Goal: Navigation & Orientation: Find specific page/section

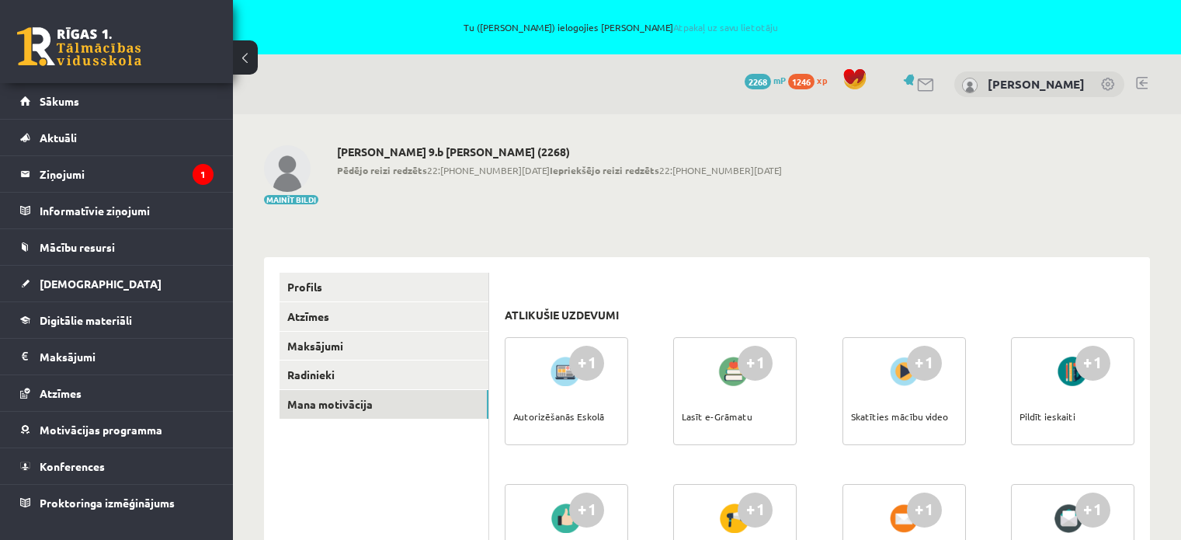
scroll to position [945, 0]
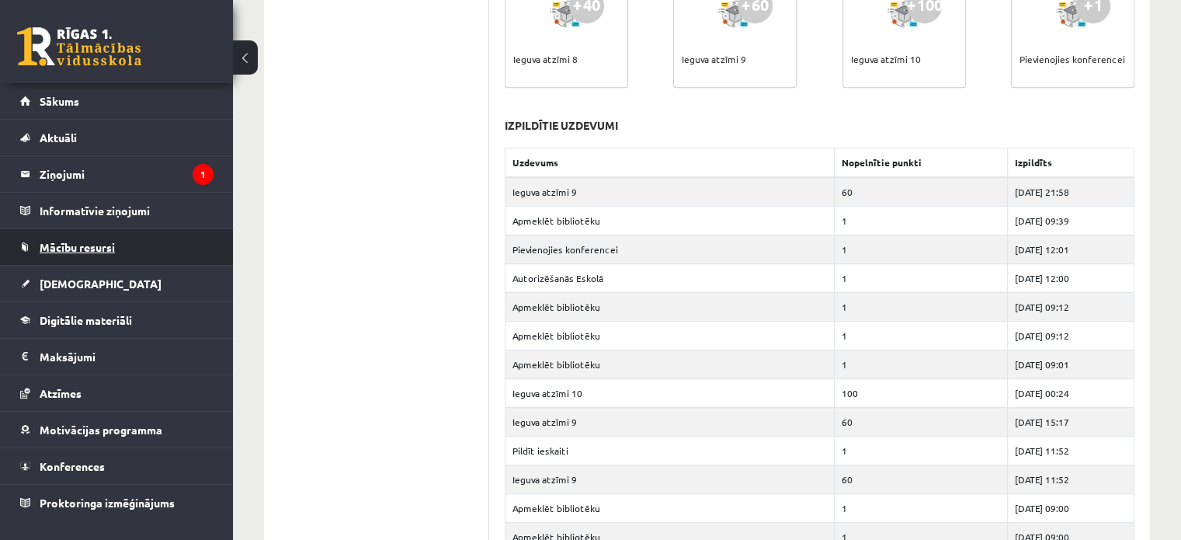
drag, startPoint x: 0, startPoint y: 0, endPoint x: 90, endPoint y: 241, distance: 257.1
click at [90, 241] on span "Mācību resursi" at bounding box center [77, 247] width 75 height 14
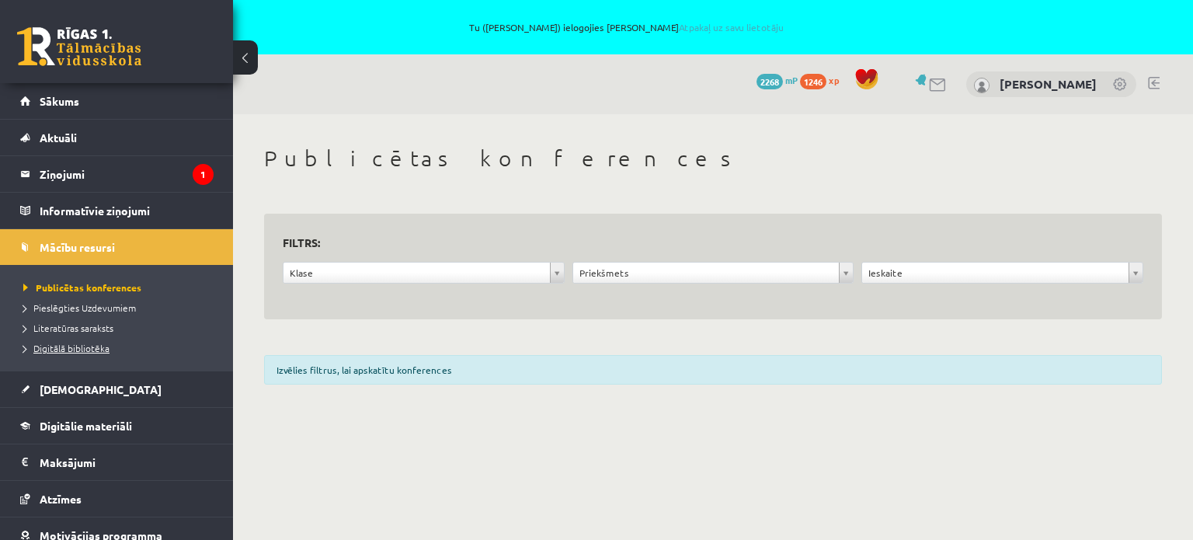
click at [62, 344] on span "Digitālā bibliotēka" at bounding box center [66, 348] width 86 height 12
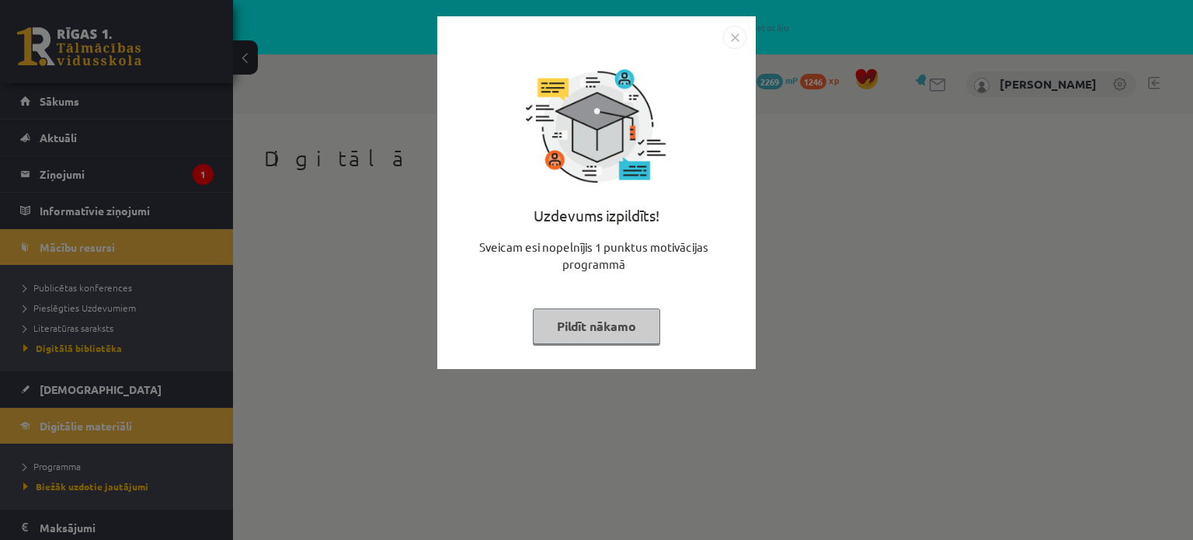
click at [640, 313] on button "Pildīt nākamo" at bounding box center [596, 326] width 127 height 36
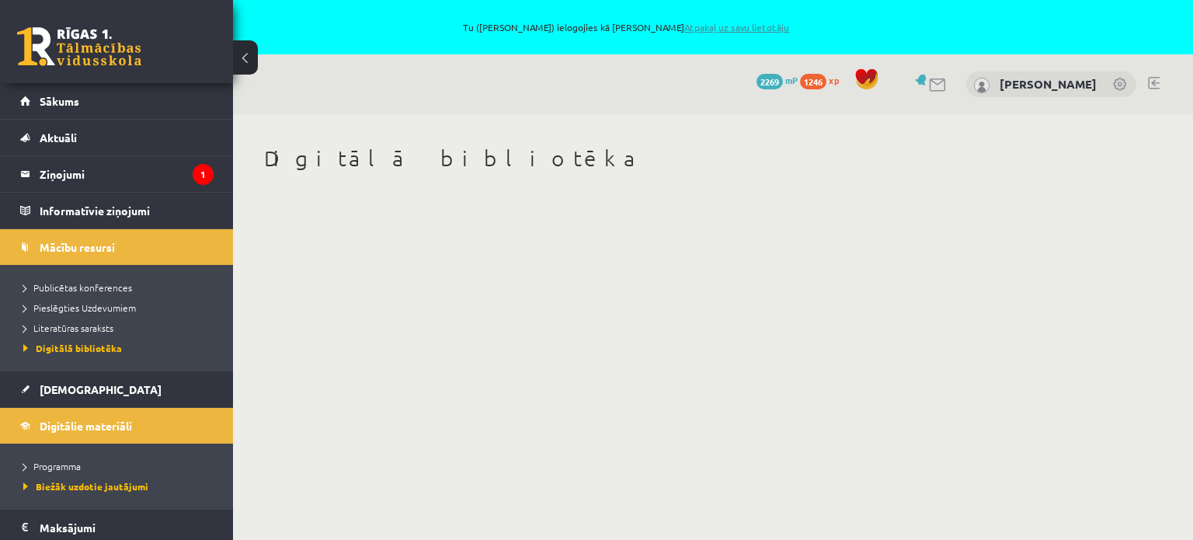
click at [724, 26] on link "Atpakaļ uz savu lietotāju" at bounding box center [736, 27] width 105 height 12
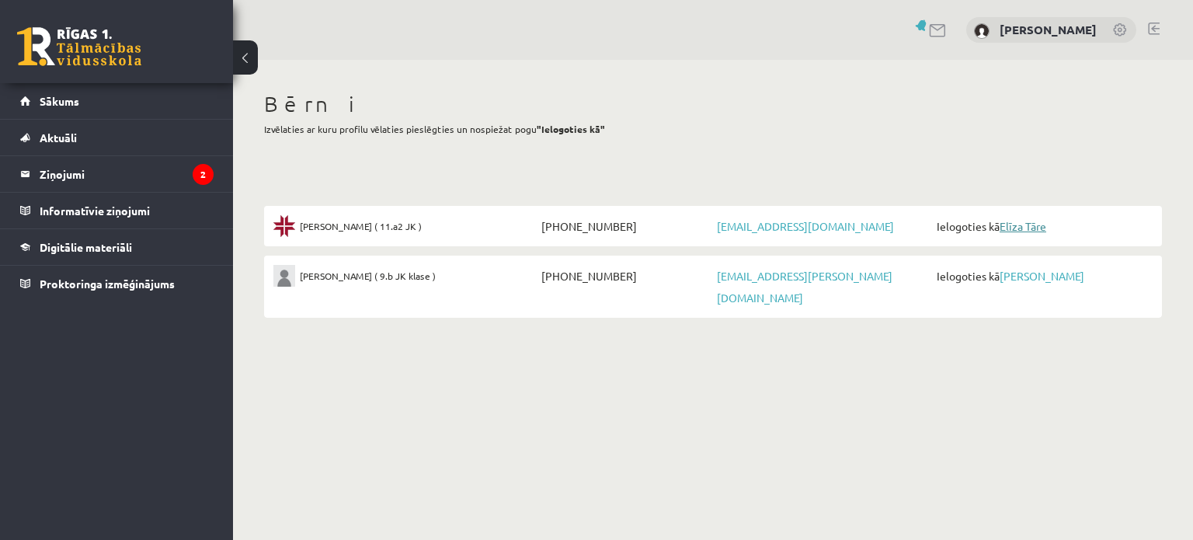
click at [1025, 221] on link "Elīza Tāre" at bounding box center [1023, 226] width 47 height 14
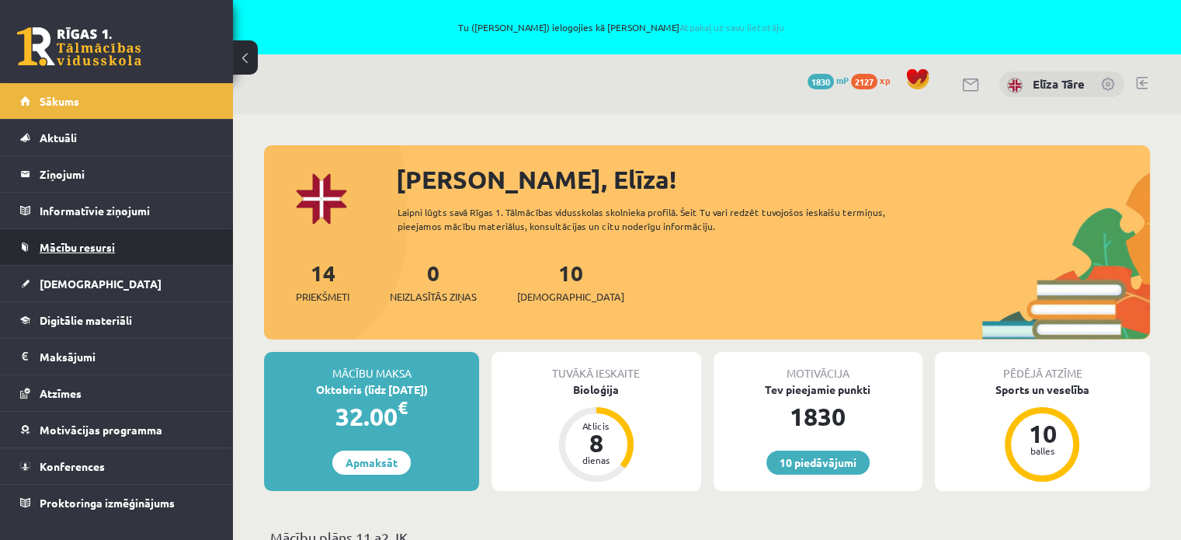
click at [100, 244] on span "Mācību resursi" at bounding box center [77, 247] width 75 height 14
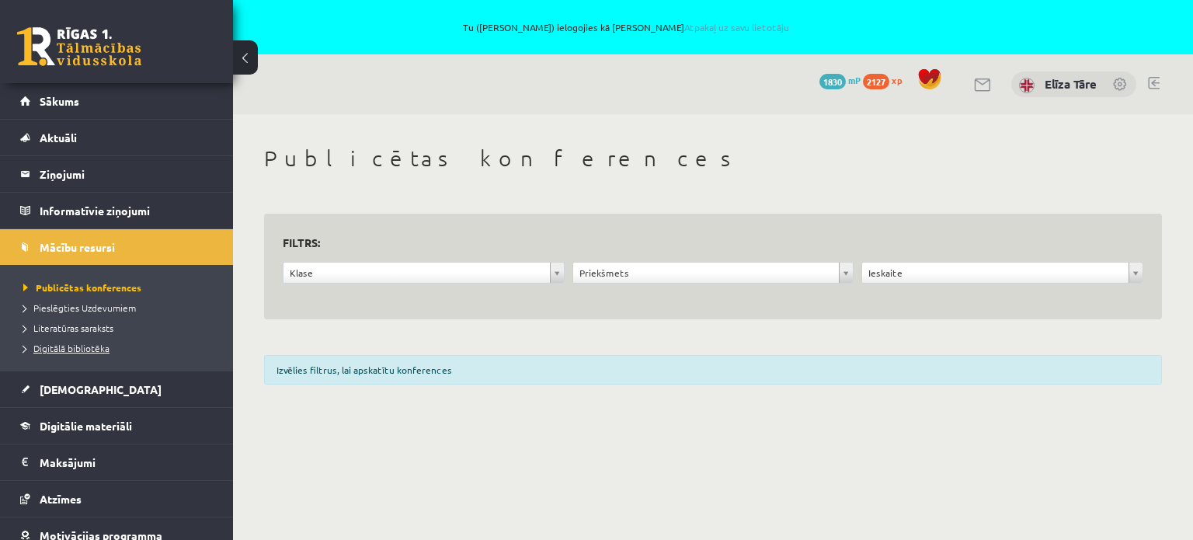
click at [90, 348] on span "Digitālā bibliotēka" at bounding box center [66, 348] width 86 height 12
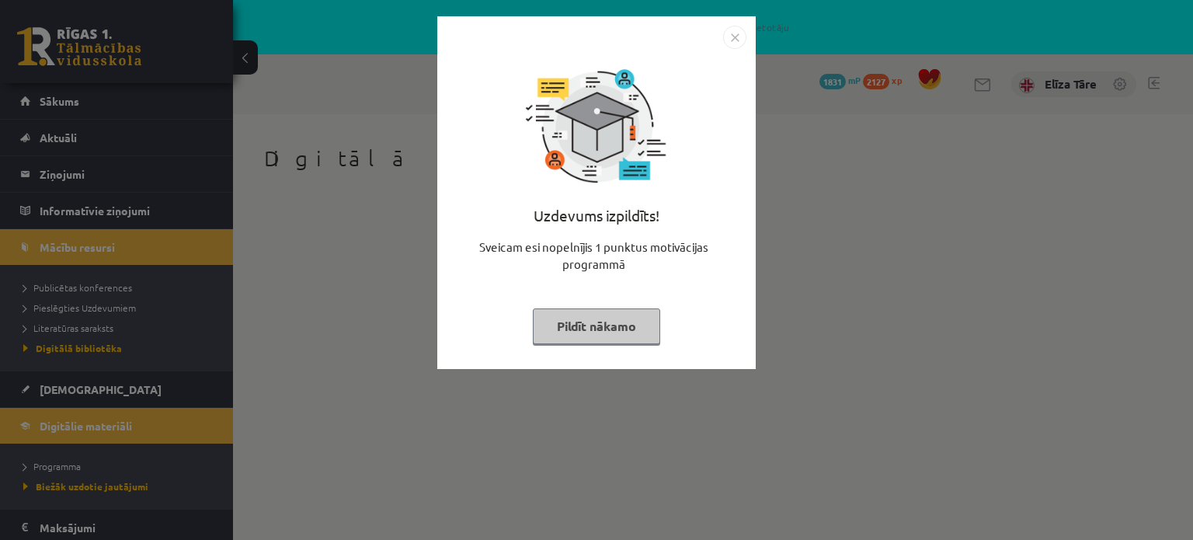
click at [595, 341] on button "Pildīt nākamo" at bounding box center [596, 326] width 127 height 36
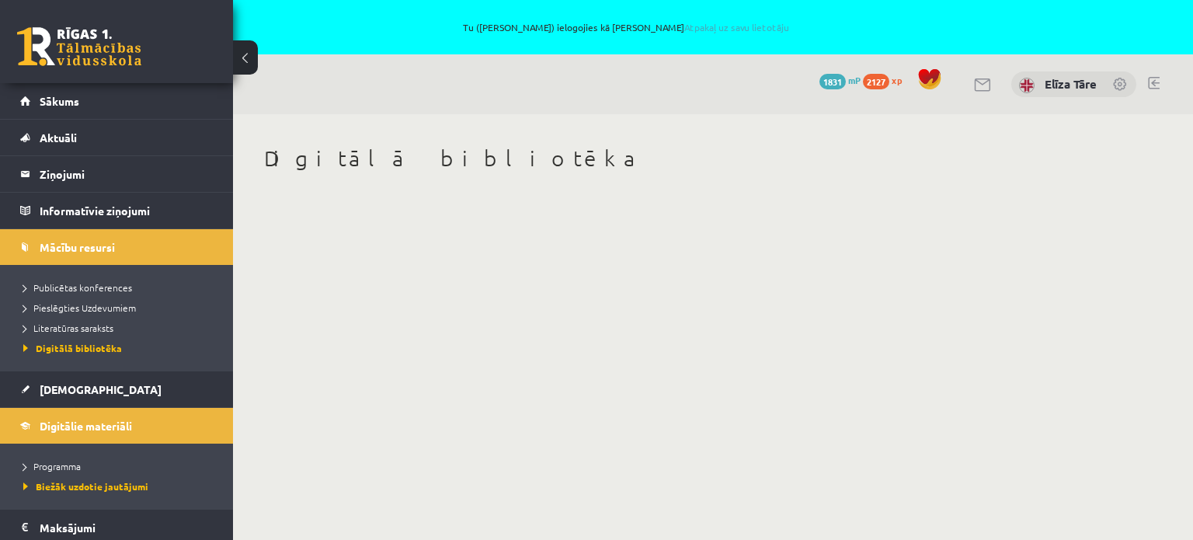
click at [1121, 84] on link at bounding box center [1121, 86] width 16 height 16
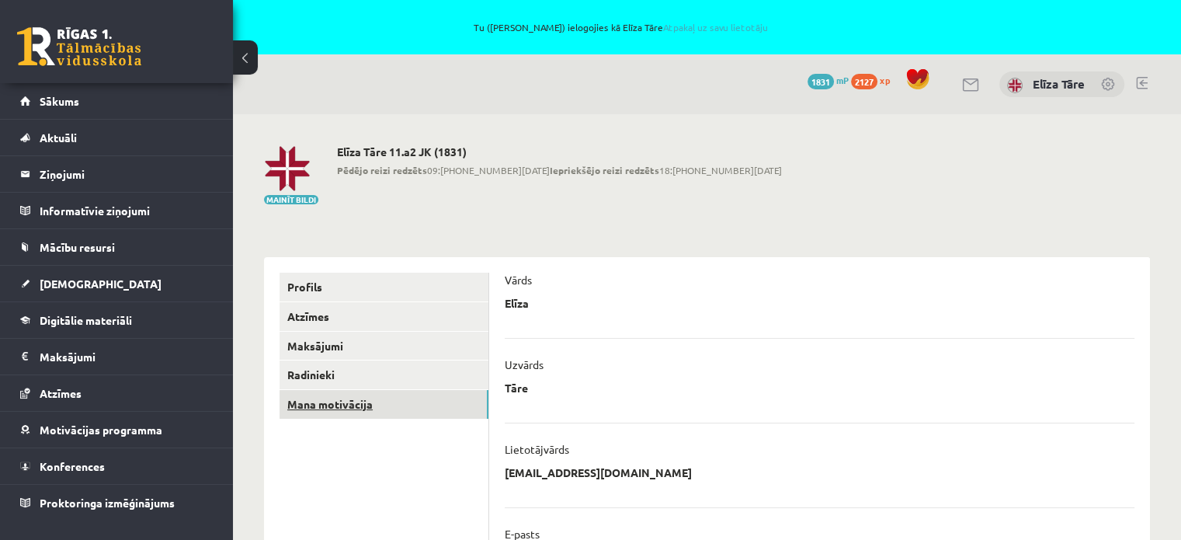
click at [384, 412] on link "Mana motivācija" at bounding box center [384, 404] width 209 height 29
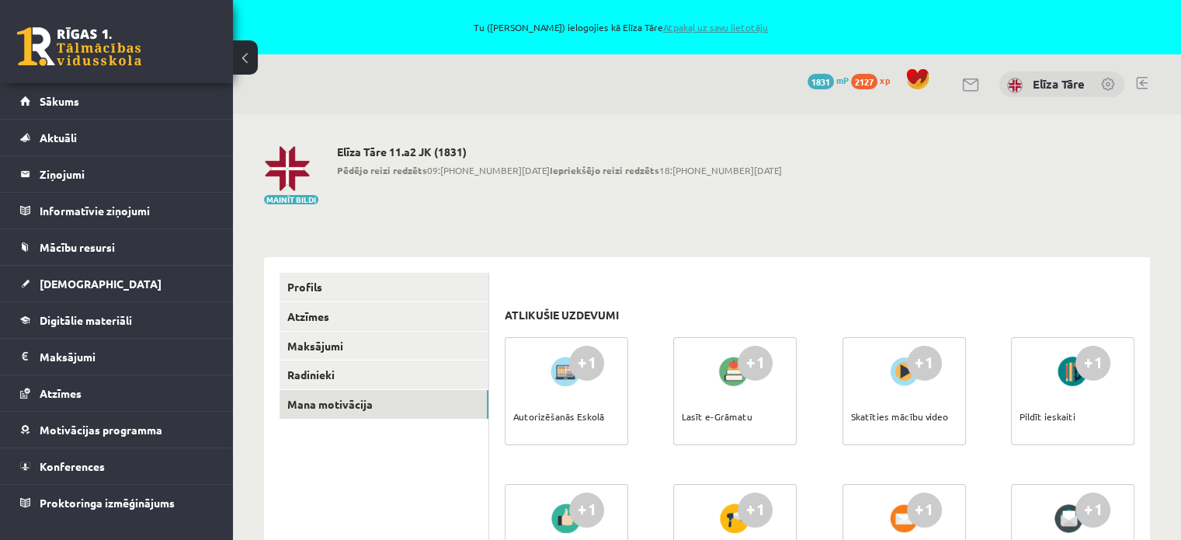
click at [695, 26] on link "Atpakaļ uz savu lietotāju" at bounding box center [715, 27] width 105 height 12
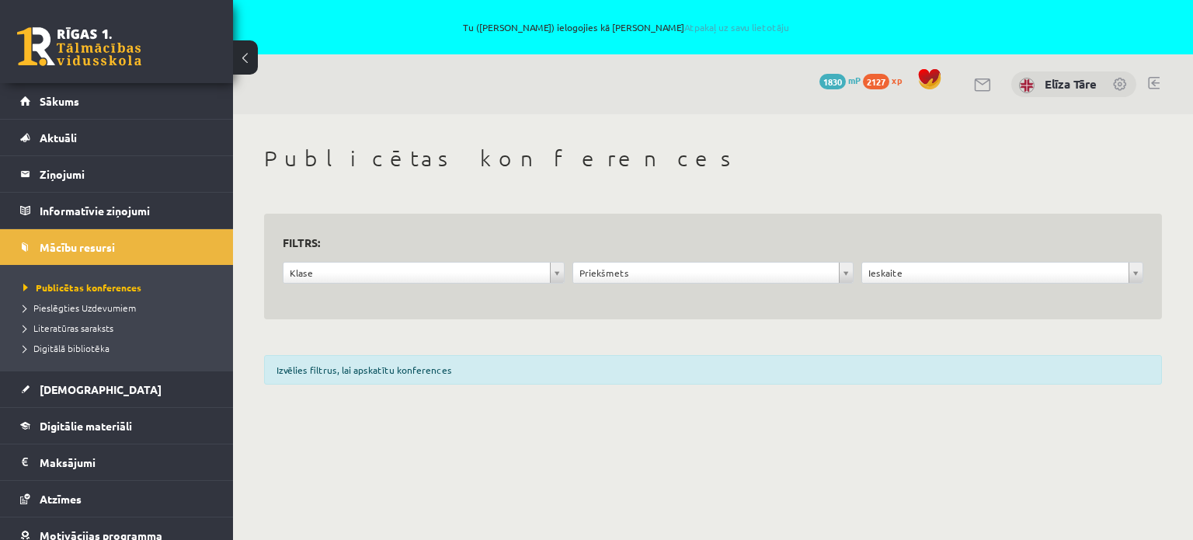
click at [568, 140] on div "**********" at bounding box center [713, 269] width 960 height 311
